Goal: Task Accomplishment & Management: Manage account settings

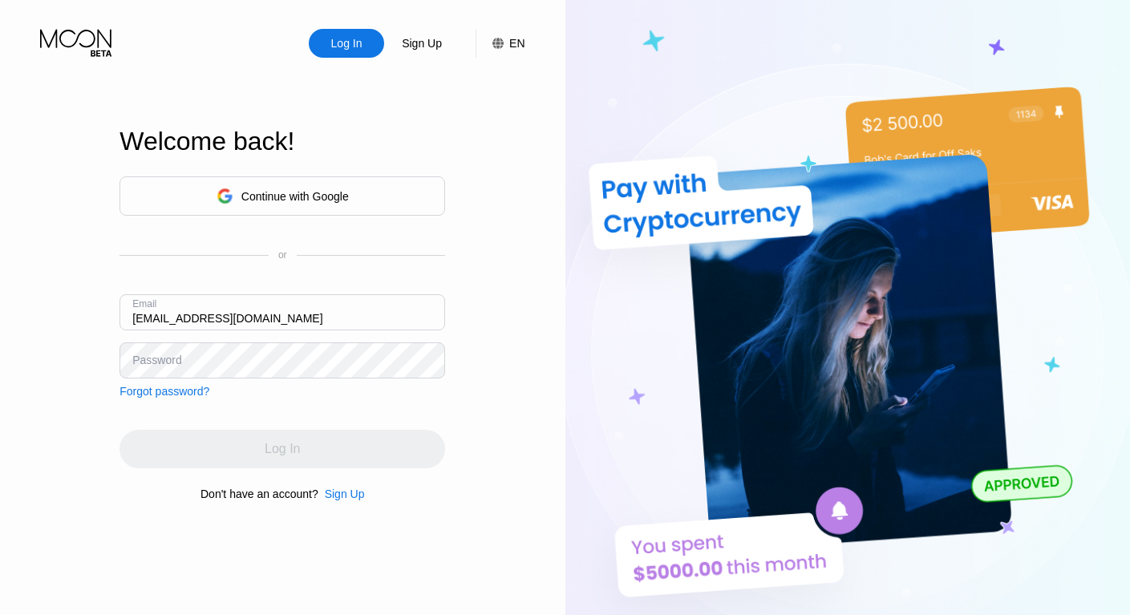
type input "ricdos@att.net"
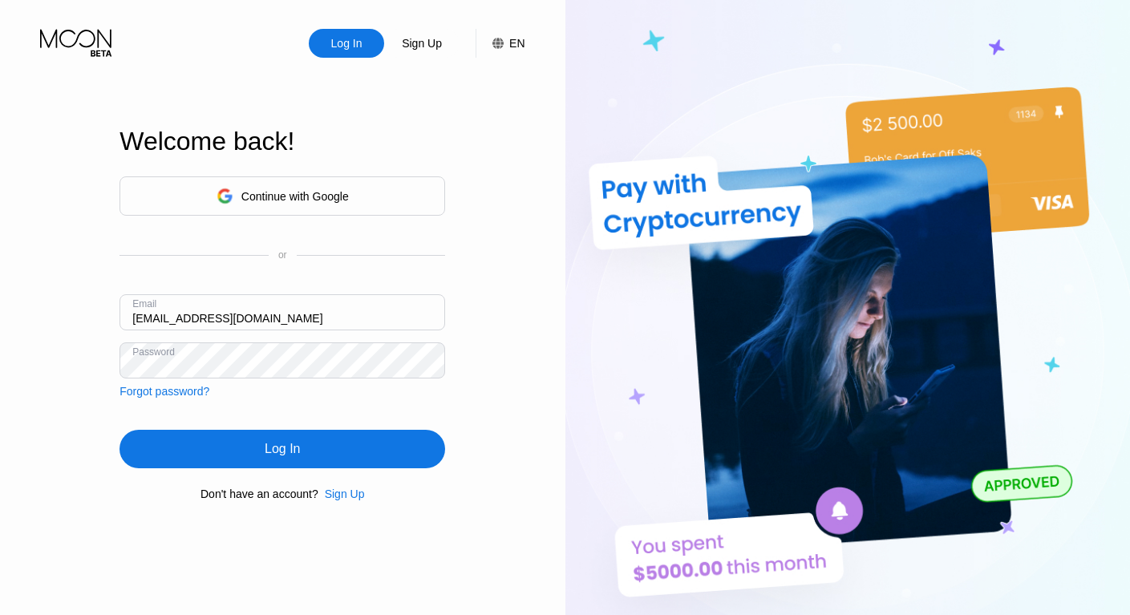
click at [286, 402] on div "Continue with Google or Email ricdos@att.net Password Forgot password? Log In D…" at bounding box center [283, 339] width 326 height 326
click at [200, 445] on div "Log In" at bounding box center [283, 449] width 326 height 38
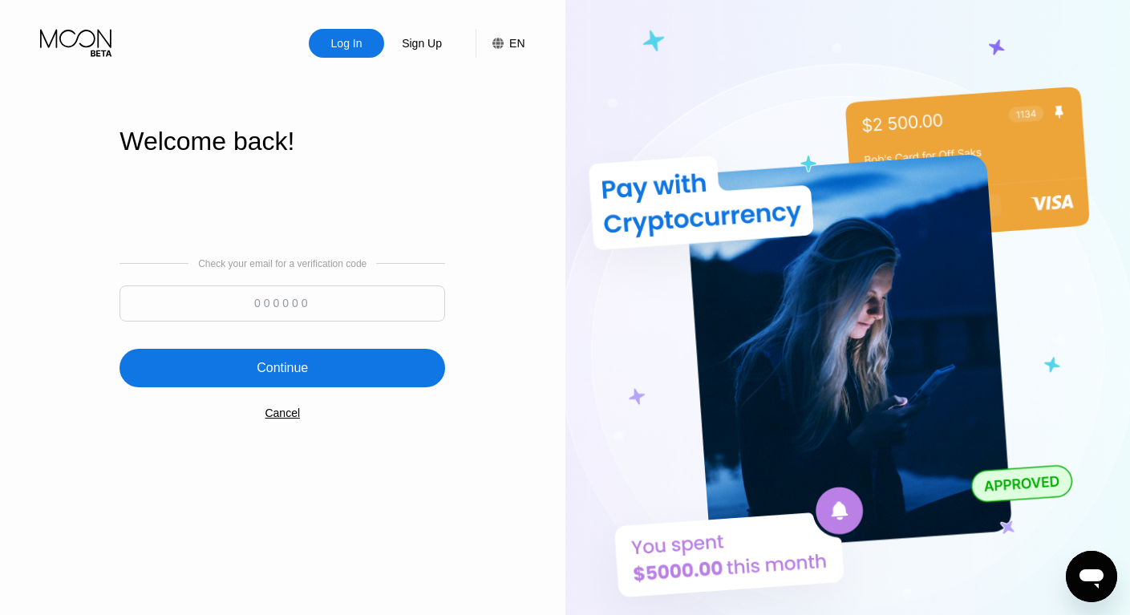
click at [322, 301] on input at bounding box center [283, 304] width 326 height 36
type input "694880"
click at [298, 363] on div "Continue" at bounding box center [282, 368] width 51 height 16
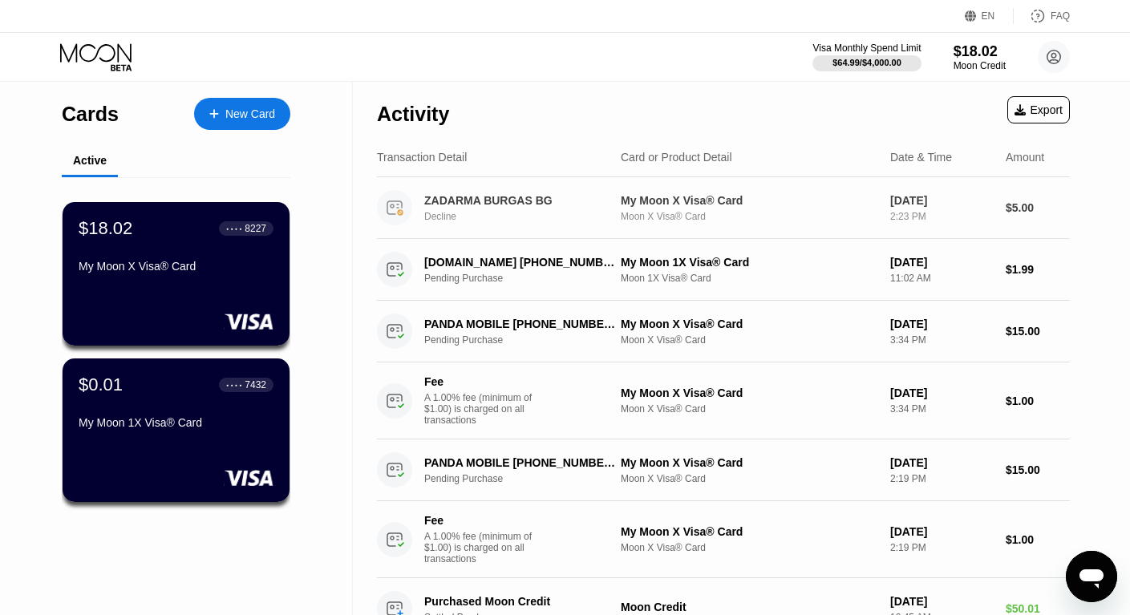
click at [510, 200] on div "ZADARMA BURGAS BG" at bounding box center [520, 200] width 193 height 13
